Goal: Navigation & Orientation: Find specific page/section

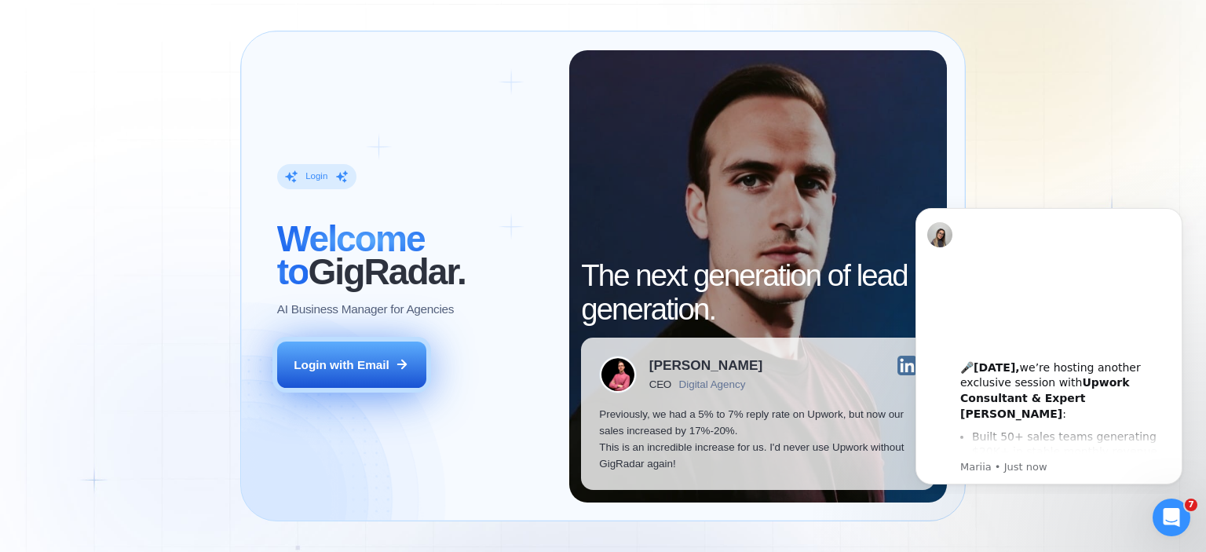
click at [372, 373] on button "Login with Email" at bounding box center [351, 365] width 149 height 47
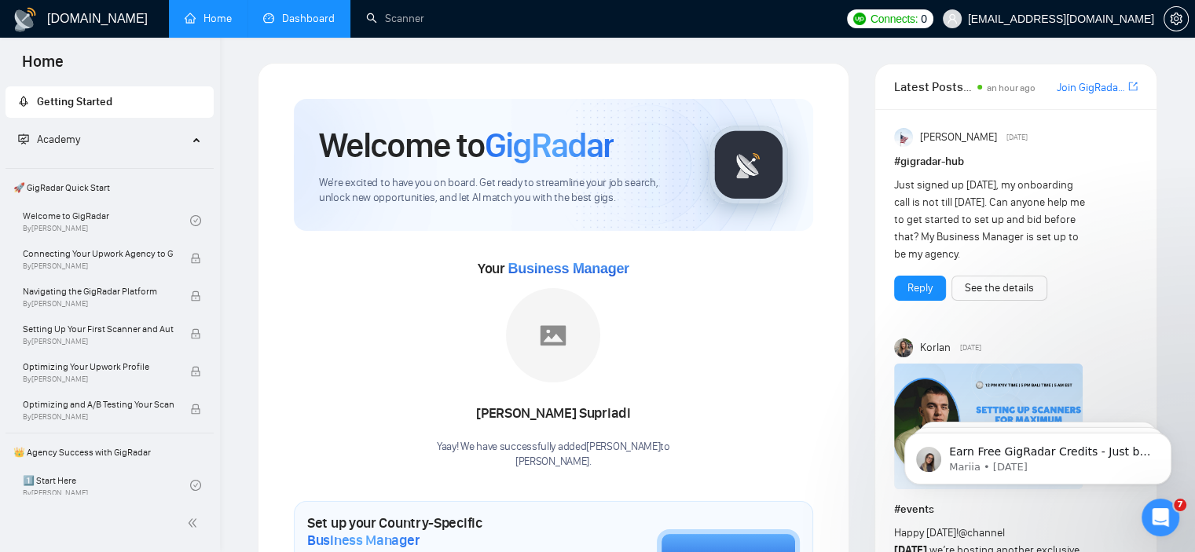
click at [311, 17] on link "Dashboard" at bounding box center [298, 18] width 71 height 13
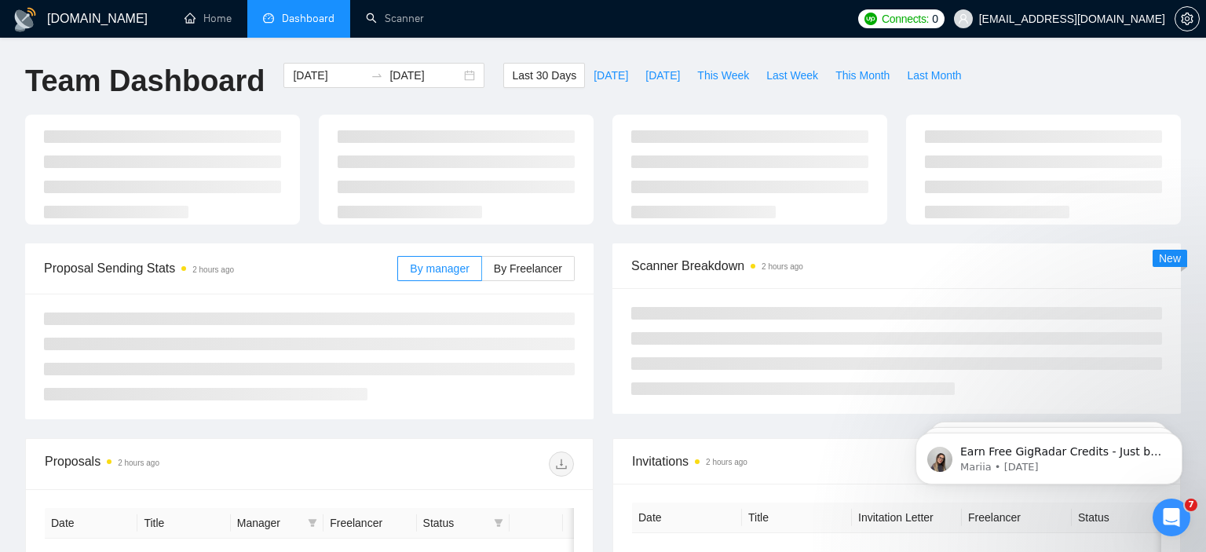
type input "[DATE]"
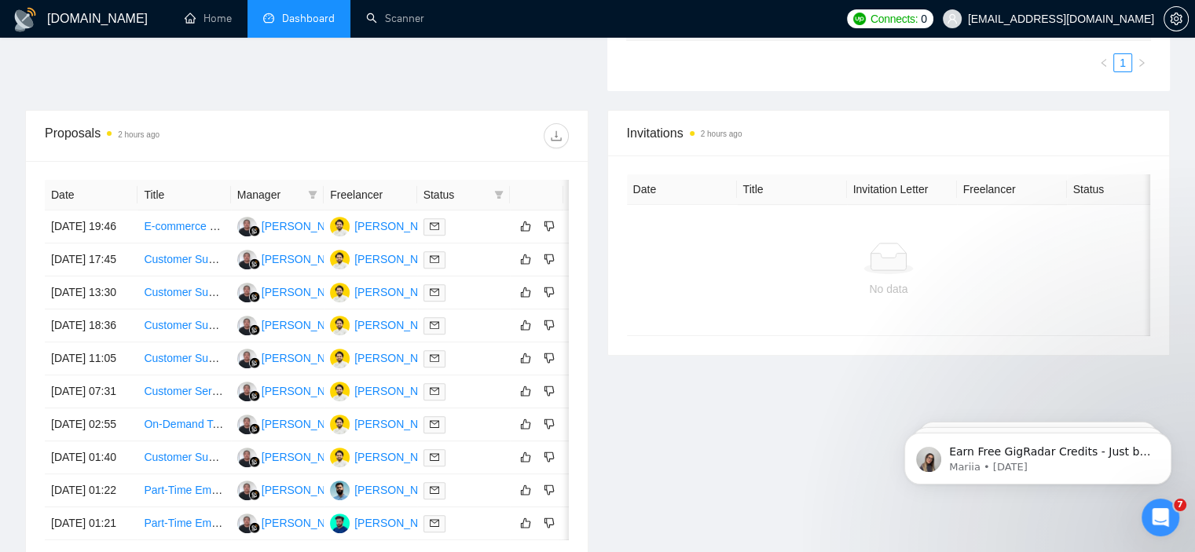
scroll to position [541, 0]
